Goal: Navigation & Orientation: Understand site structure

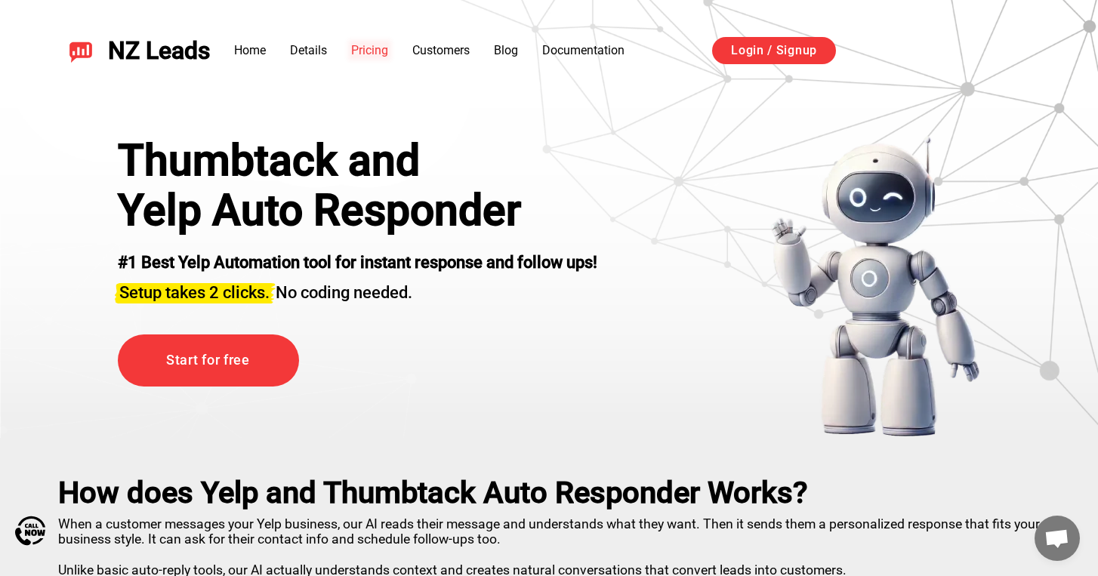
click at [368, 48] on link "Pricing" at bounding box center [369, 50] width 37 height 14
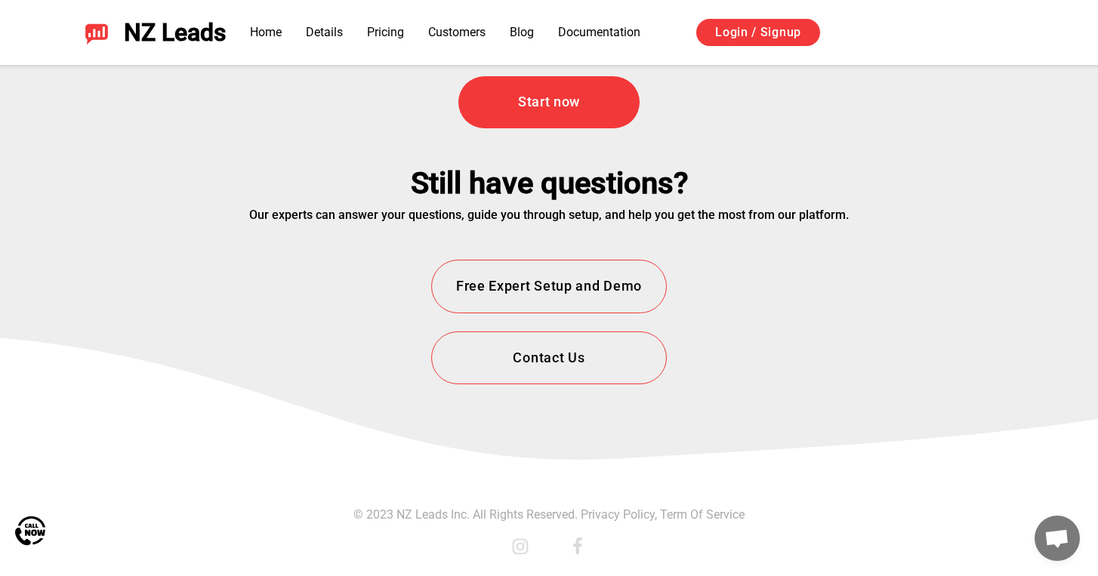
scroll to position [5549, 0]
click at [391, 34] on link "Pricing" at bounding box center [385, 32] width 37 height 14
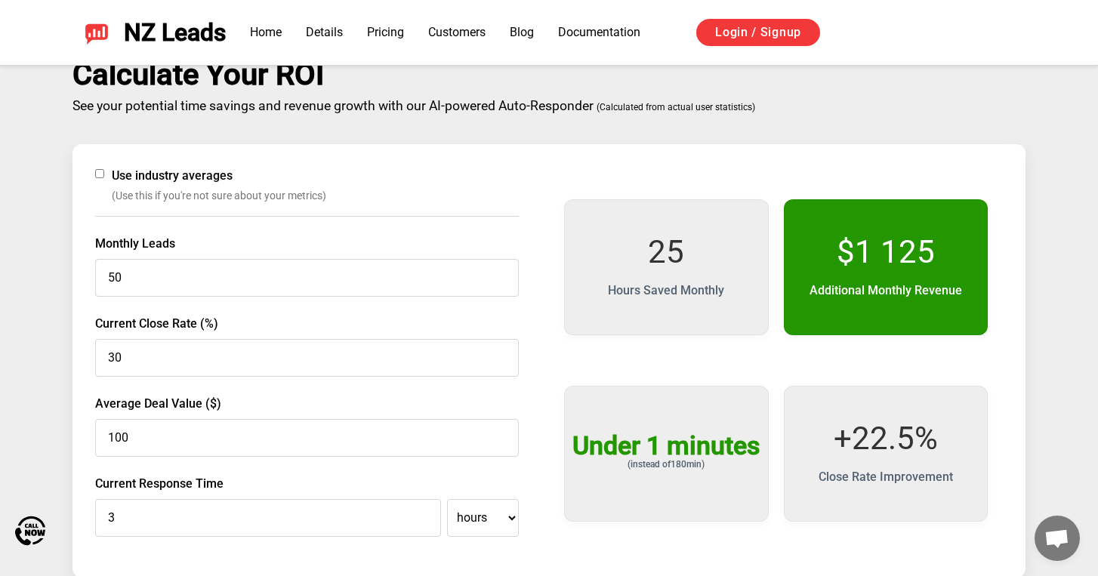
scroll to position [2354, 0]
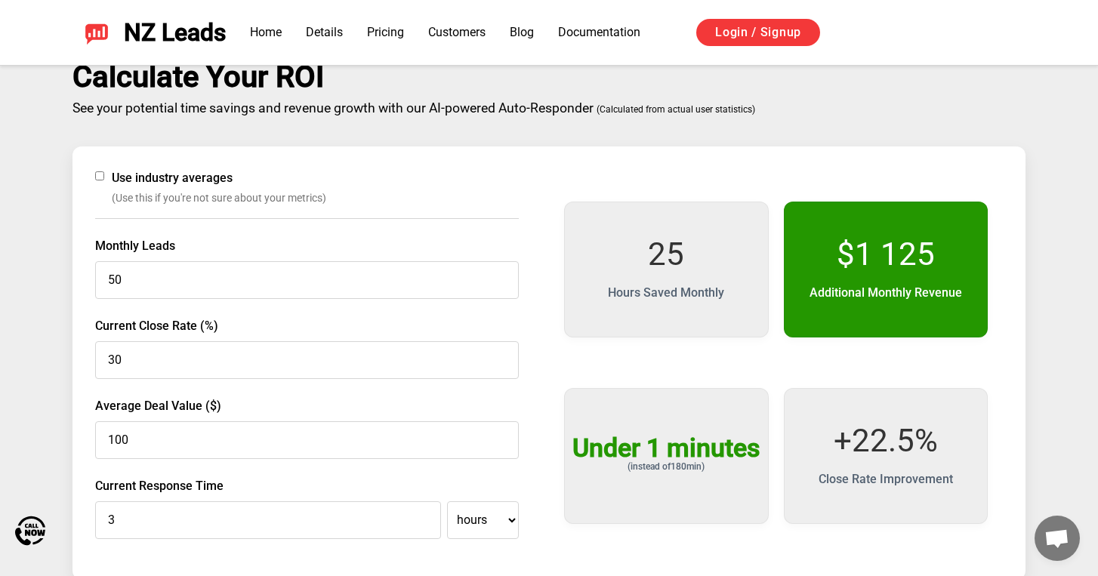
click at [159, 177] on span "Use industry averages" at bounding box center [172, 178] width 121 height 18
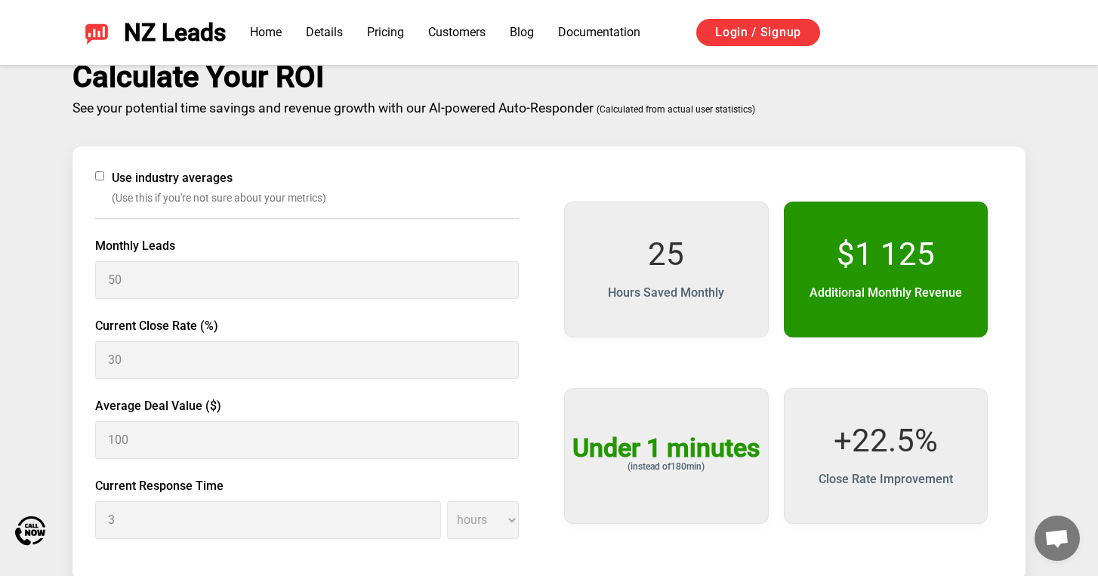
click at [164, 174] on span "Use industry averages" at bounding box center [172, 178] width 121 height 18
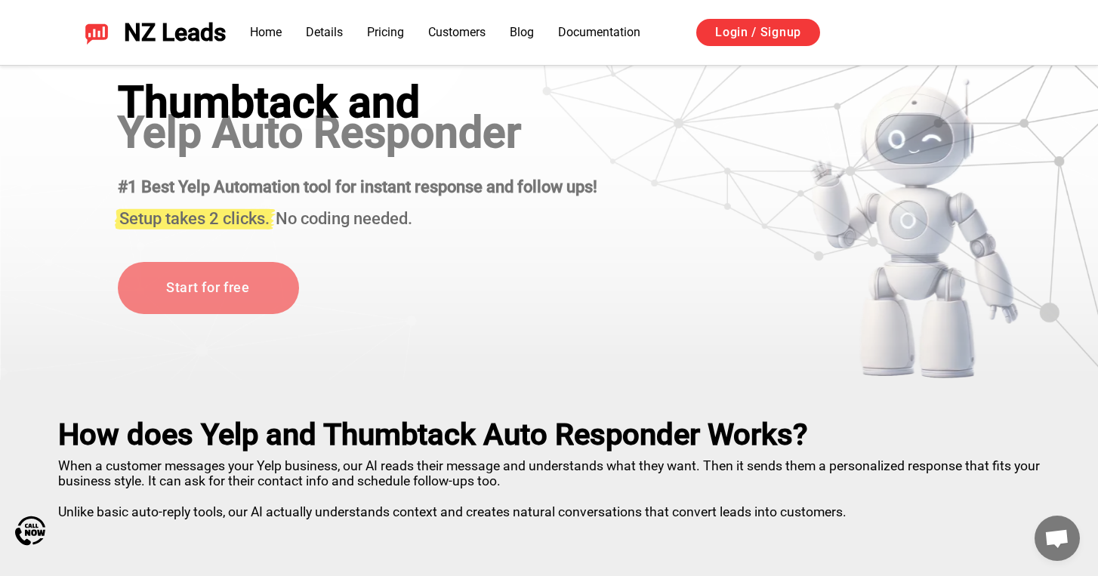
scroll to position [0, 0]
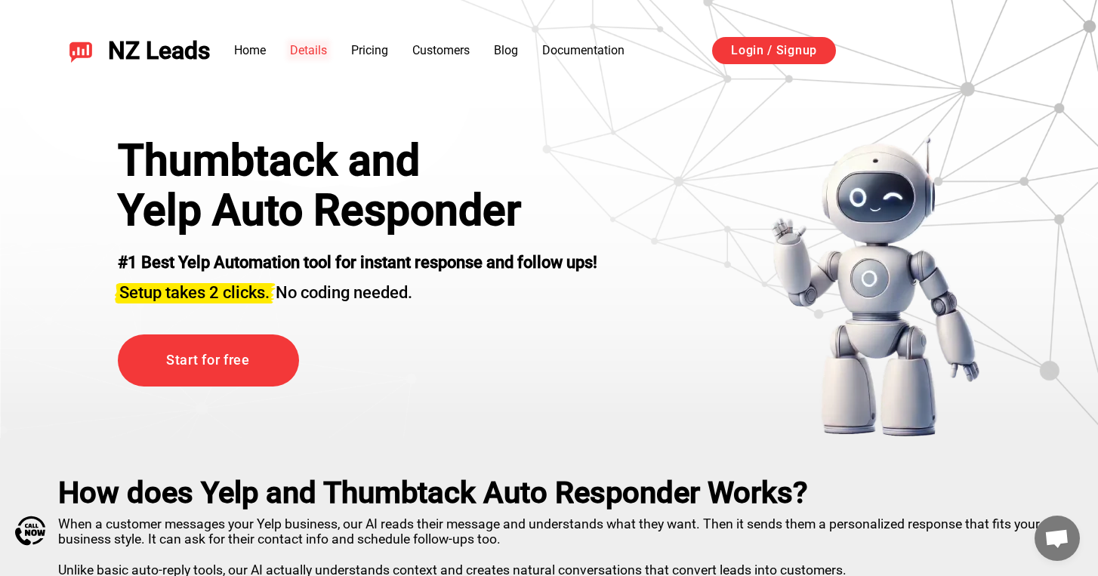
click at [313, 52] on link "Details" at bounding box center [308, 50] width 37 height 14
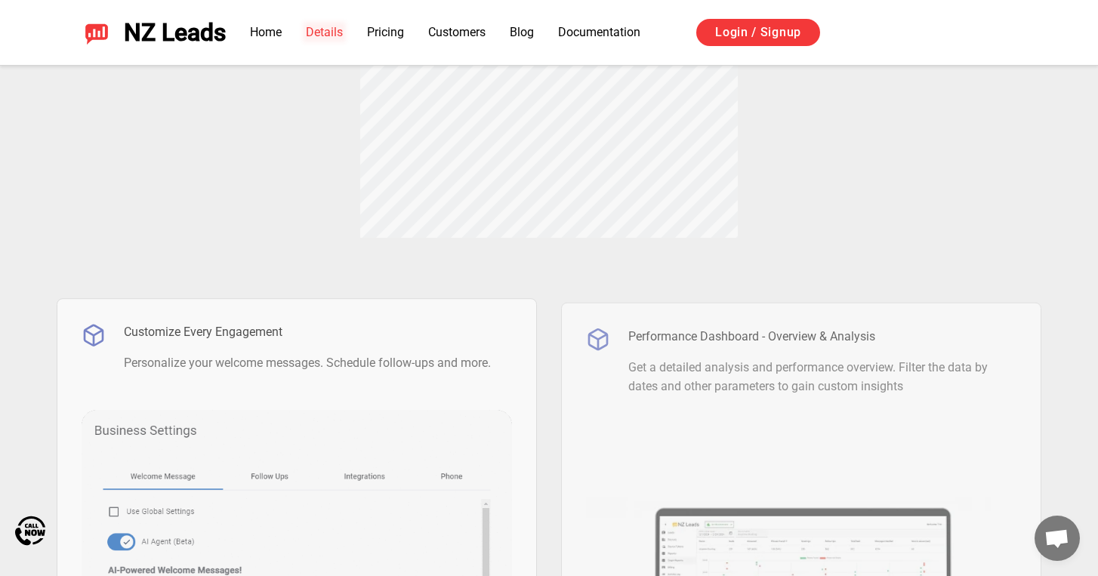
scroll to position [1045, 0]
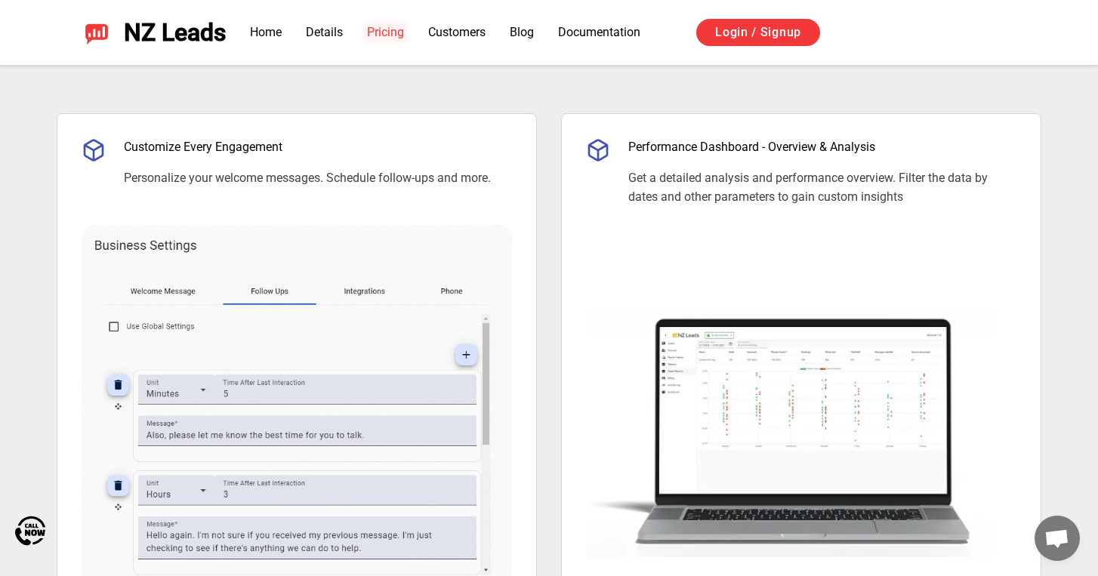
click at [396, 31] on link "Pricing" at bounding box center [385, 32] width 37 height 14
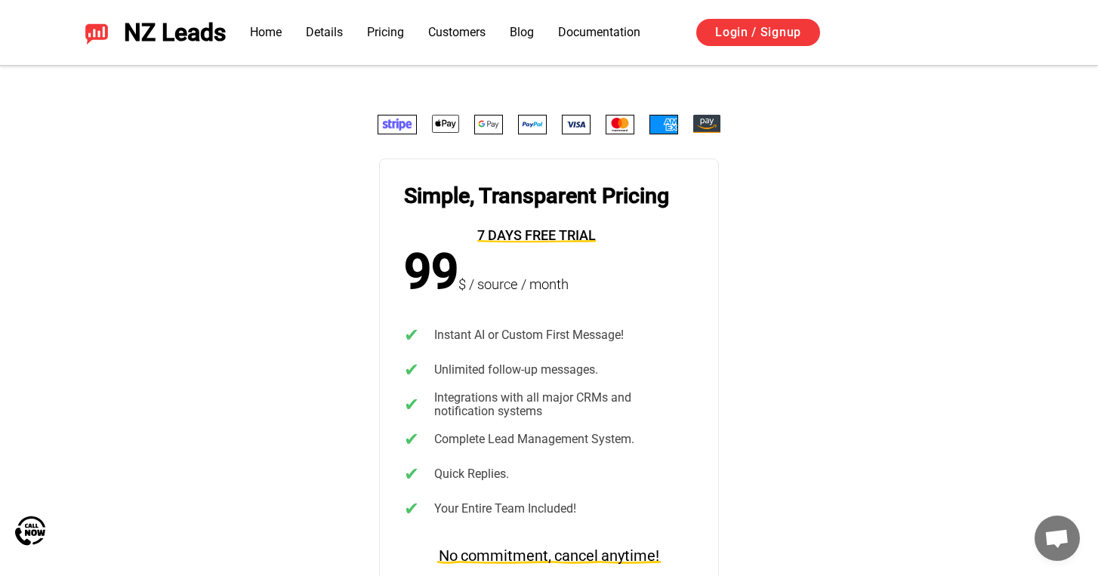
click at [464, 39] on li "Customers" at bounding box center [456, 32] width 57 height 18
click at [464, 39] on link "Customers" at bounding box center [456, 32] width 57 height 14
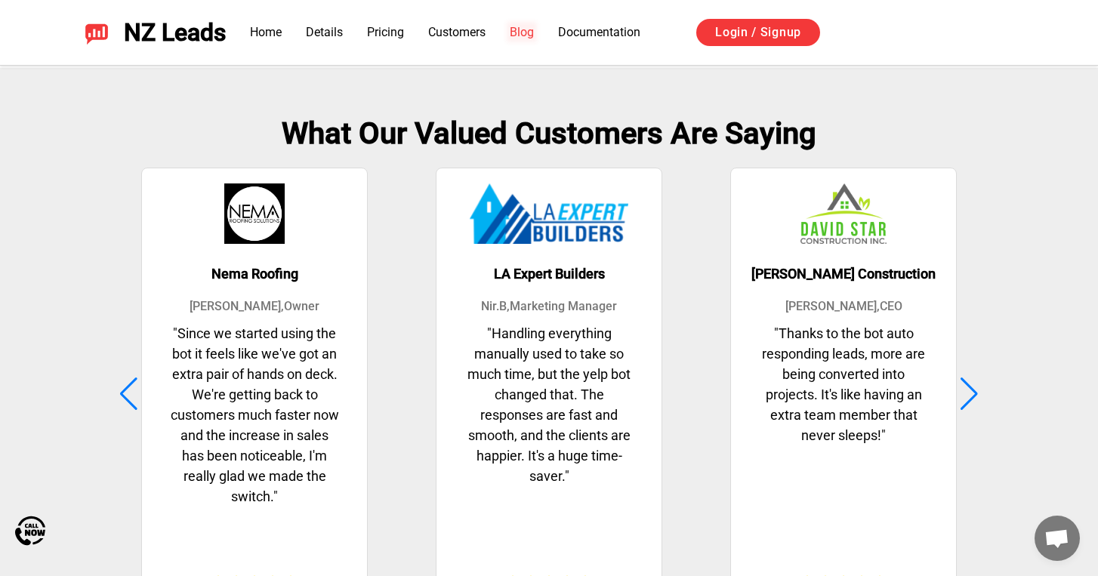
click at [534, 33] on link "Blog" at bounding box center [522, 32] width 24 height 14
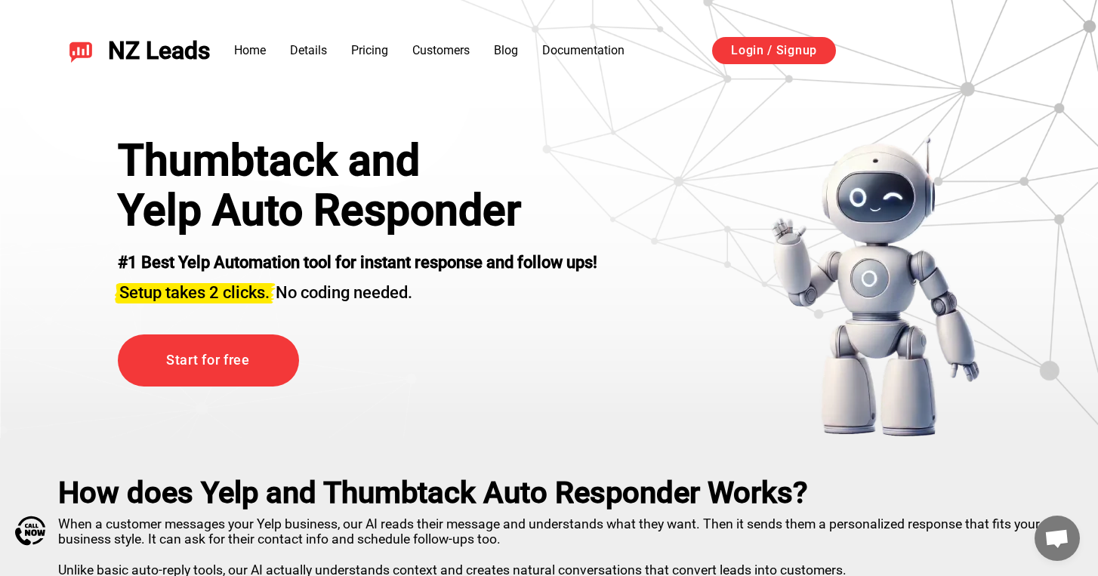
scroll to position [0, 0]
